Goal: Task Accomplishment & Management: Manage account settings

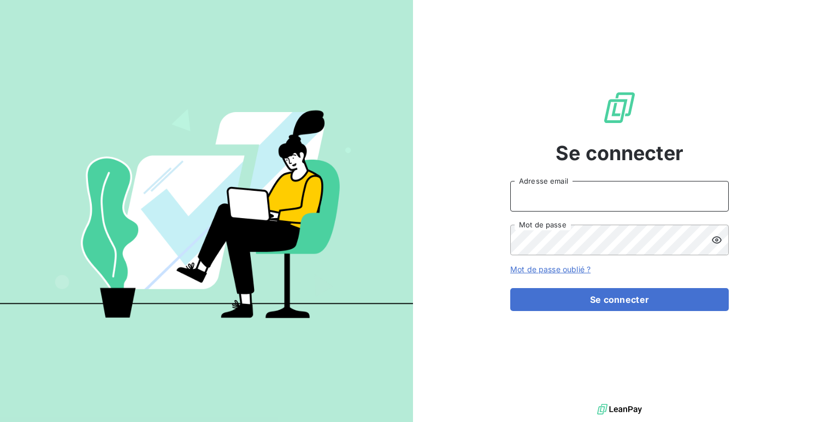
click at [616, 203] on input "Adresse email" at bounding box center [619, 196] width 219 height 31
type input "admin@jolival"
click at [510, 288] on button "Se connecter" at bounding box center [619, 299] width 219 height 23
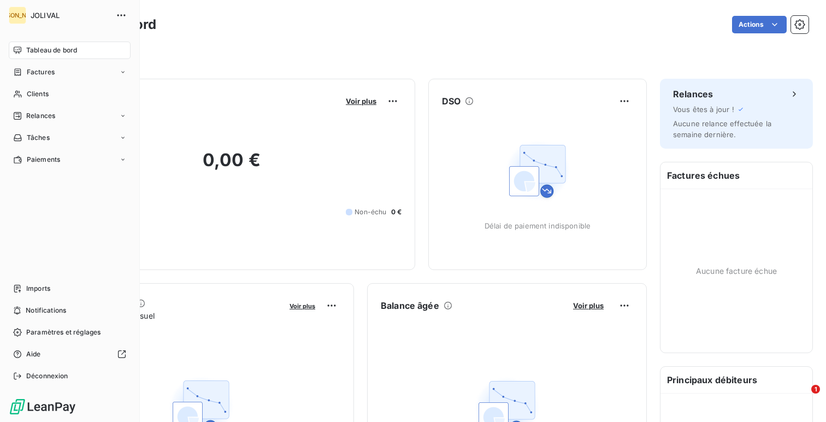
click at [15, 323] on nav "Imports Notifications Paramètres et réglages Aide Déconnexion" at bounding box center [70, 332] width 122 height 105
click at [17, 328] on icon at bounding box center [17, 332] width 8 height 8
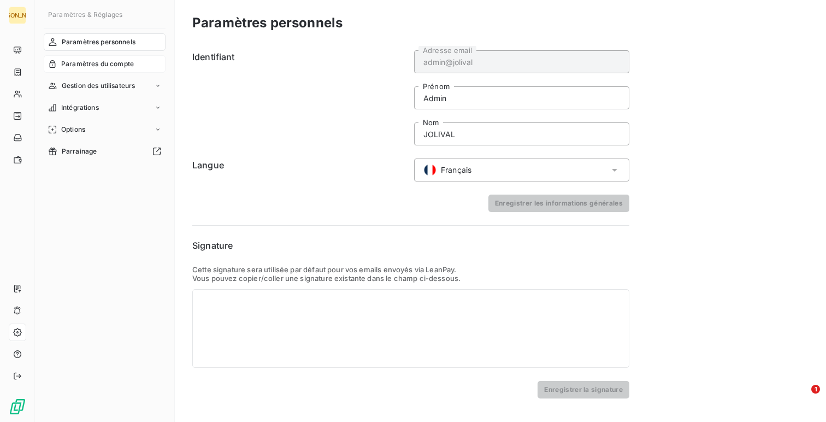
click at [112, 69] on div "Paramètres du compte" at bounding box center [105, 63] width 122 height 17
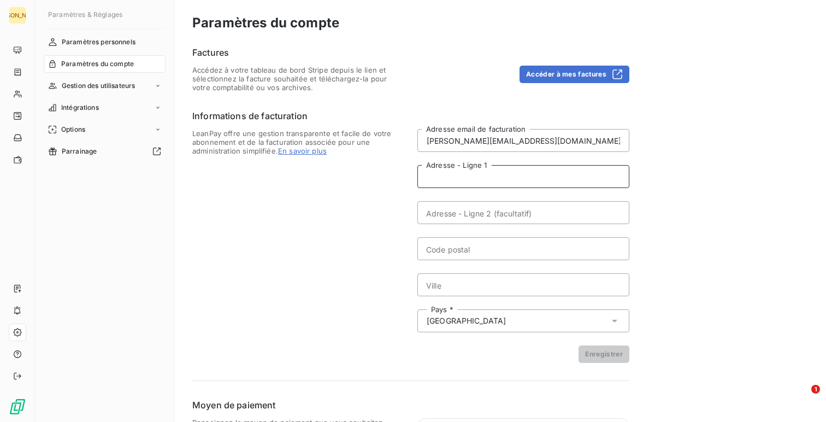
click at [531, 183] on input "Adresse - Ligne 1" at bounding box center [524, 176] width 212 height 23
paste input "ZONE INDUSTRIELLE LE TRANCHET BP 40001 LA POMMERAYE 49620 MAUGES SUR LOIRE"
type input "ZONE INDUSTRIELLE LE TRANCHET BP 40001 LA POMMERAYE 49620"
click at [483, 283] on input "Ville" at bounding box center [524, 284] width 212 height 23
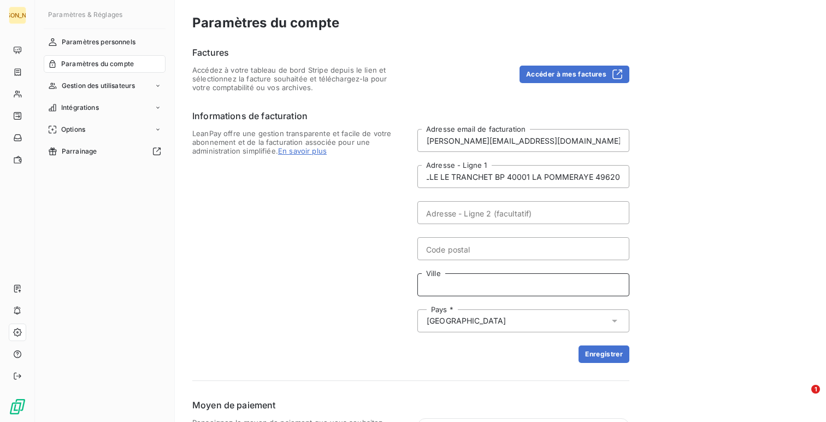
scroll to position [0, 0]
paste input "MAUGES SUR LOIRE"
type input "MAUGES SUR LOIRE"
click at [599, 179] on input "ZONE INDUSTRIELLE LE TRANCHET BP 40001 LA POMMERAYE 49620" at bounding box center [524, 176] width 212 height 23
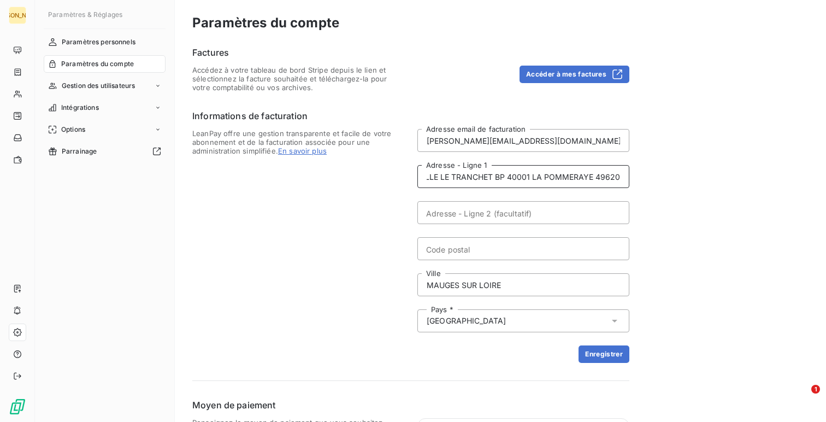
click at [599, 179] on input "ZONE INDUSTRIELLE LE TRANCHET BP 40001 LA POMMERAYE 49620" at bounding box center [524, 176] width 212 height 23
type input "ZONE INDUSTRIELLE LE TRANCHET BP 40001 LA POMMERAYE"
click at [459, 251] on input "Code postal" at bounding box center [524, 248] width 212 height 23
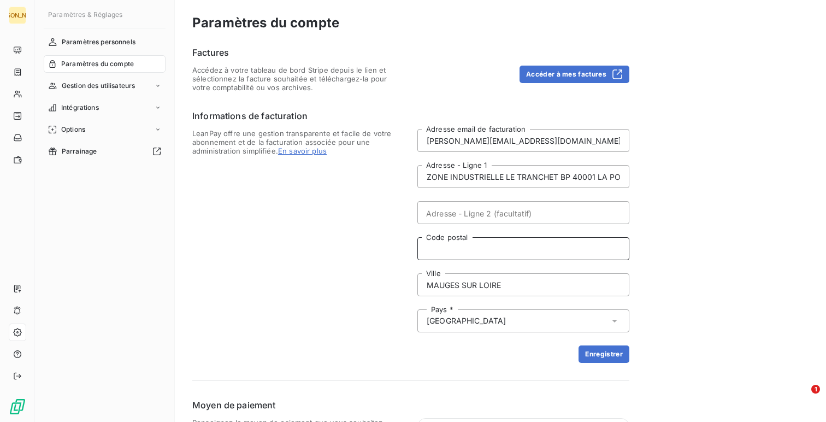
paste input "49620"
type input "49620"
click at [563, 177] on input "ZONE INDUSTRIELLE LE TRANCHET BP 40001 LA POMMERAYE" at bounding box center [524, 176] width 212 height 23
type input "ZONE INDUSTRIELLE LE TRANCHET"
click at [515, 215] on input "Adresse - Ligne 2 (facultatif)" at bounding box center [524, 212] width 212 height 23
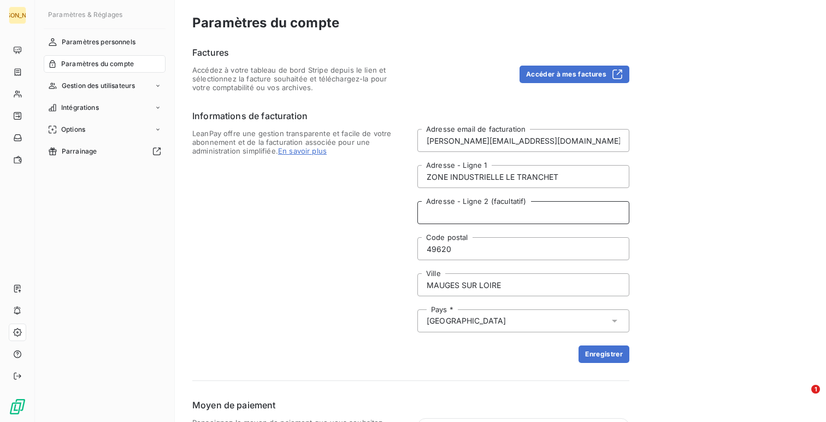
paste input "BP 40001 LA POMMERAYE"
type input "BP 40001 LA POMMERAYE"
click at [388, 204] on span "LeanPay offre une gestion transparente et facile de votre abonnement et de la f…" at bounding box center [298, 246] width 212 height 234
click at [619, 352] on button "Enregistrer" at bounding box center [604, 353] width 51 height 17
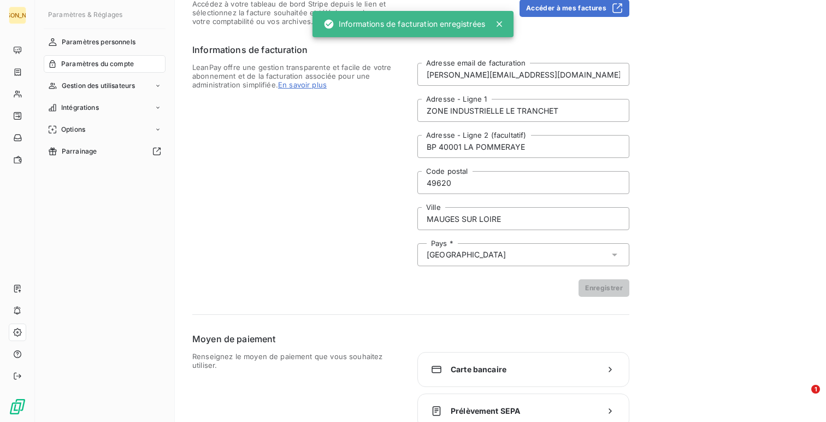
scroll to position [86, 0]
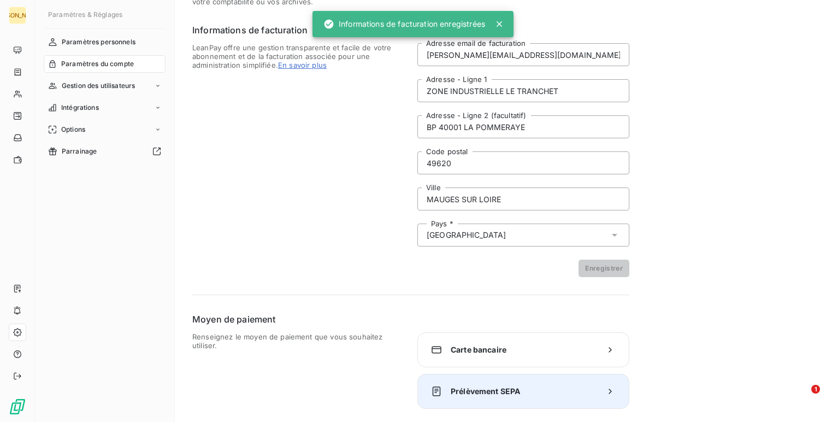
click at [506, 390] on span "Prélèvement SEPA" at bounding box center [523, 391] width 145 height 11
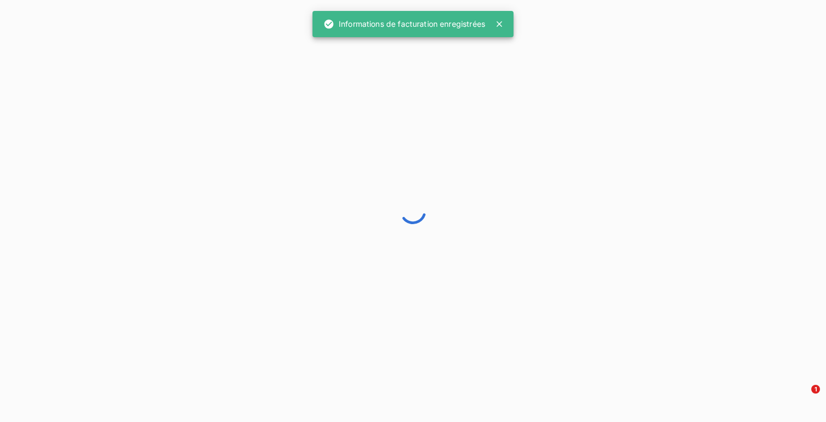
scroll to position [27, 0]
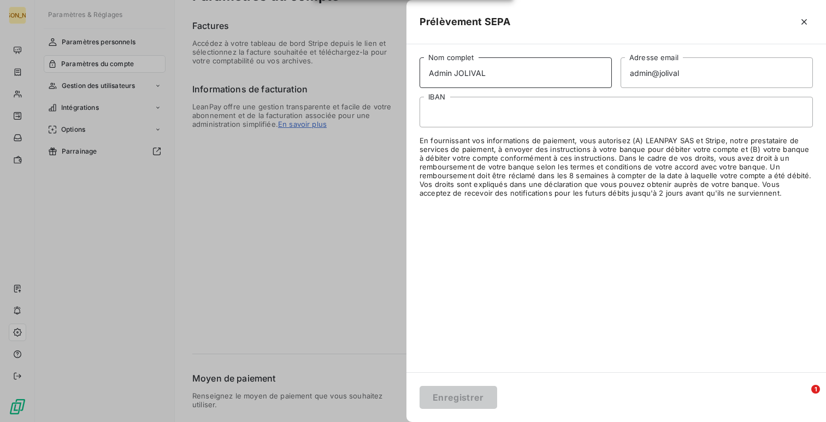
click at [439, 66] on input "Admin JOLIVAL" at bounding box center [516, 72] width 192 height 31
type input "JOLIVAL"
click at [702, 73] on input "admin@jolival" at bounding box center [717, 72] width 192 height 31
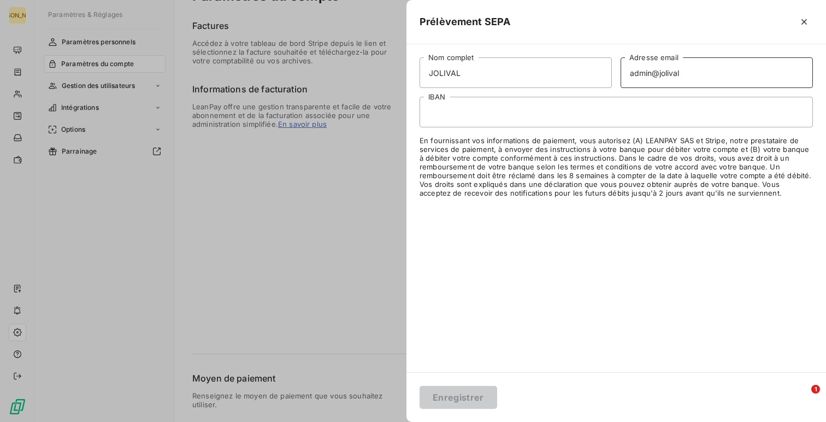
click at [702, 73] on input "admin@jolival" at bounding box center [717, 72] width 192 height 31
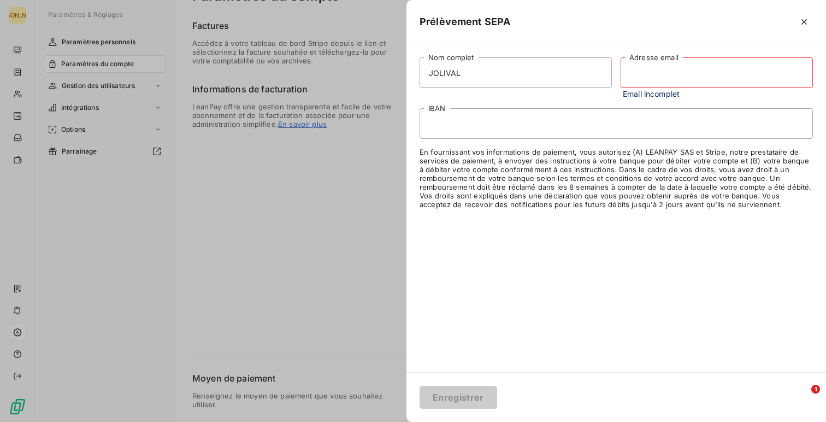
paste input "[PERSON_NAME][EMAIL_ADDRESS][DOMAIN_NAME]"
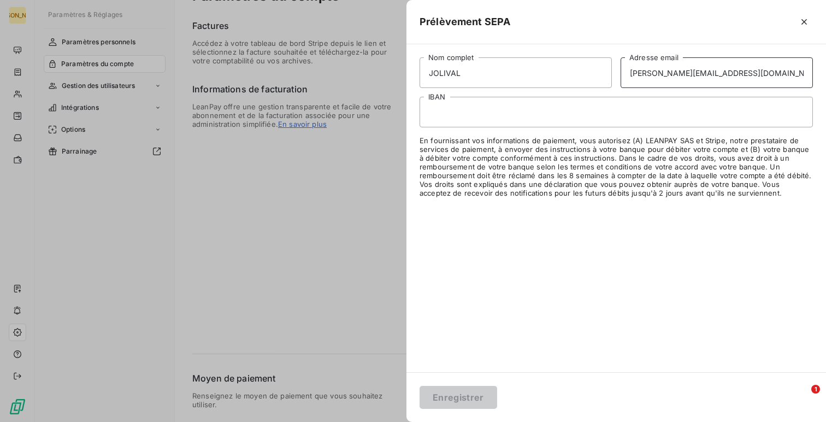
type input "[PERSON_NAME][EMAIL_ADDRESS][DOMAIN_NAME]"
click at [482, 118] on div at bounding box center [617, 112] width 394 height 31
click at [463, 390] on button "Enregistrer" at bounding box center [459, 397] width 78 height 23
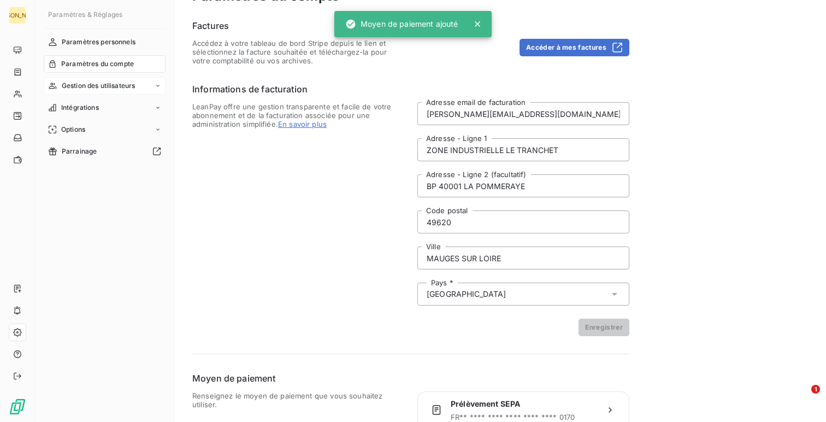
click at [99, 84] on span "Gestion des utilisateurs" at bounding box center [99, 86] width 74 height 10
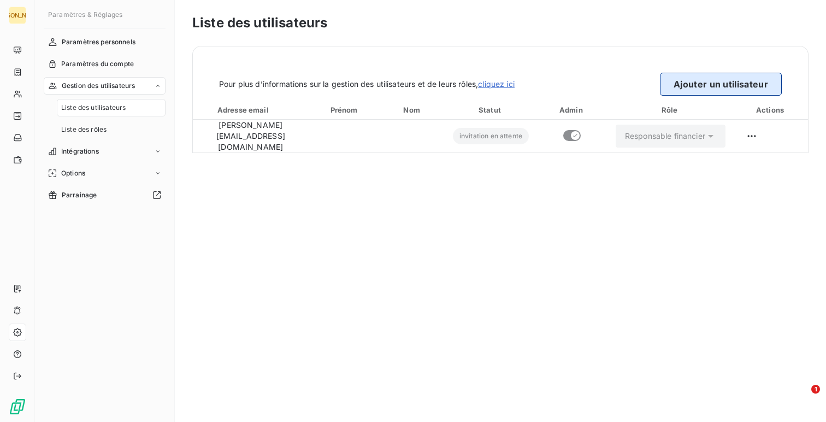
click at [701, 77] on button "Ajouter un utilisateur" at bounding box center [721, 84] width 122 height 23
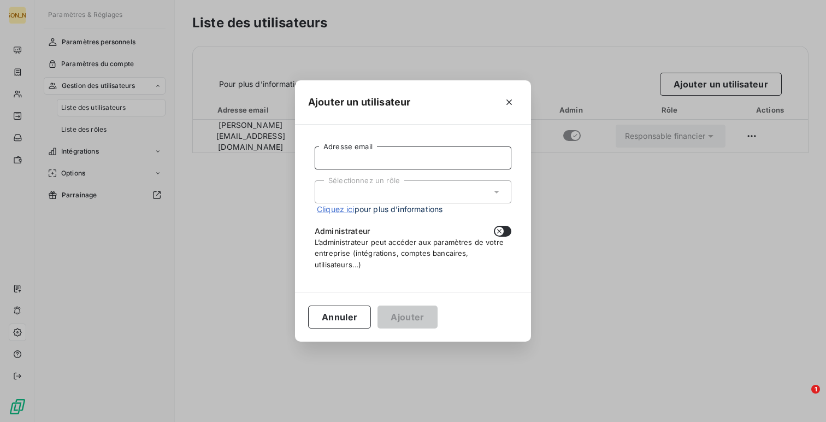
click at [444, 151] on input "Adresse email" at bounding box center [413, 157] width 197 height 23
paste input "[PERSON_NAME][EMAIL_ADDRESS][DOMAIN_NAME]"
type input "[PERSON_NAME][EMAIL_ADDRESS][DOMAIN_NAME]"
click at [428, 195] on div "Sélectionnez un rôle" at bounding box center [413, 191] width 197 height 23
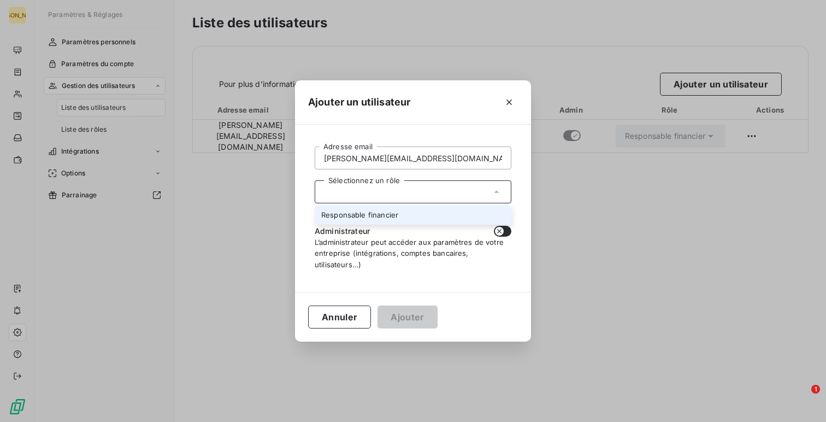
click at [420, 215] on li "Responsable financier" at bounding box center [413, 215] width 197 height 19
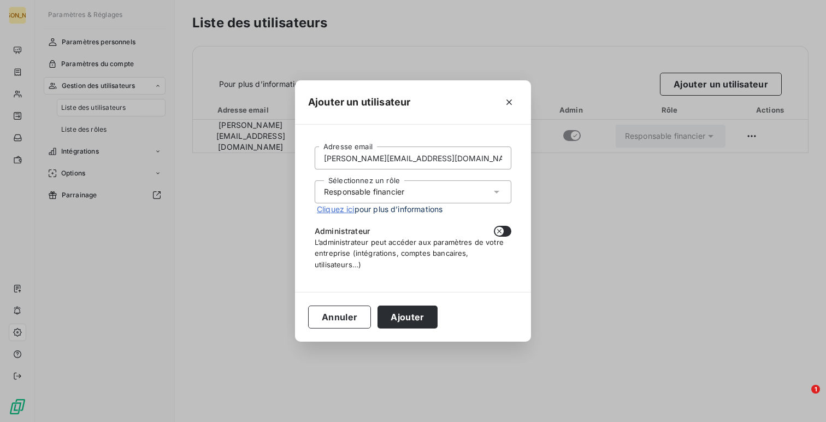
click at [499, 227] on icon "button" at bounding box center [499, 231] width 9 height 9
checkbox input "true"
click at [399, 326] on button "Ajouter" at bounding box center [408, 317] width 60 height 23
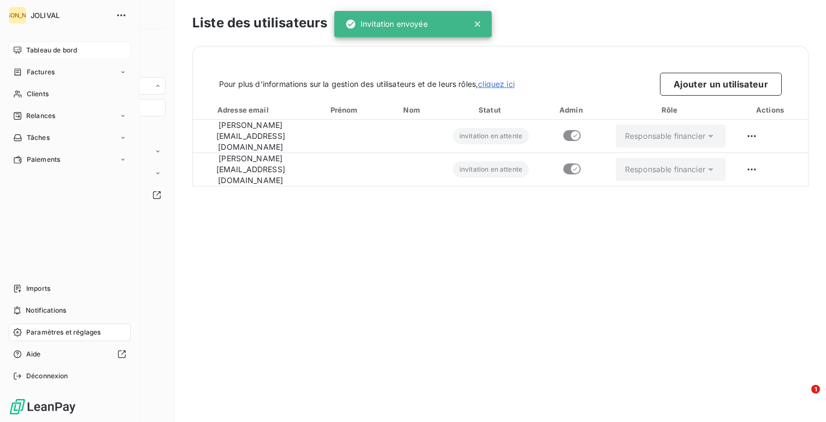
click at [27, 53] on span "Tableau de bord" at bounding box center [51, 50] width 51 height 10
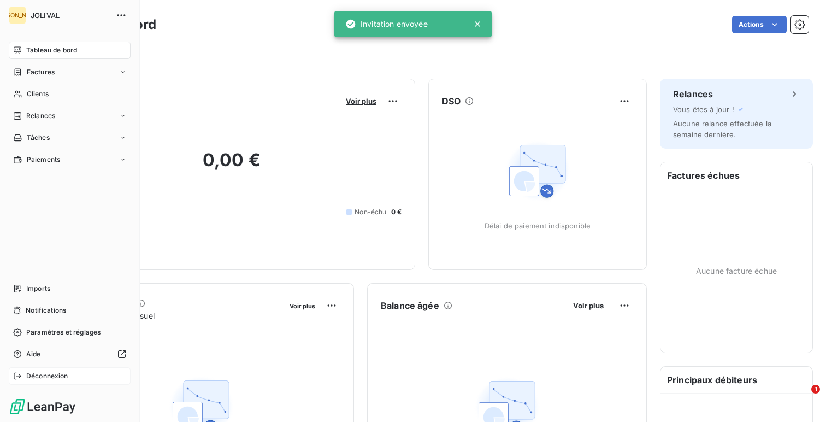
click at [56, 375] on span "Déconnexion" at bounding box center [47, 376] width 42 height 10
